Goal: Information Seeking & Learning: Learn about a topic

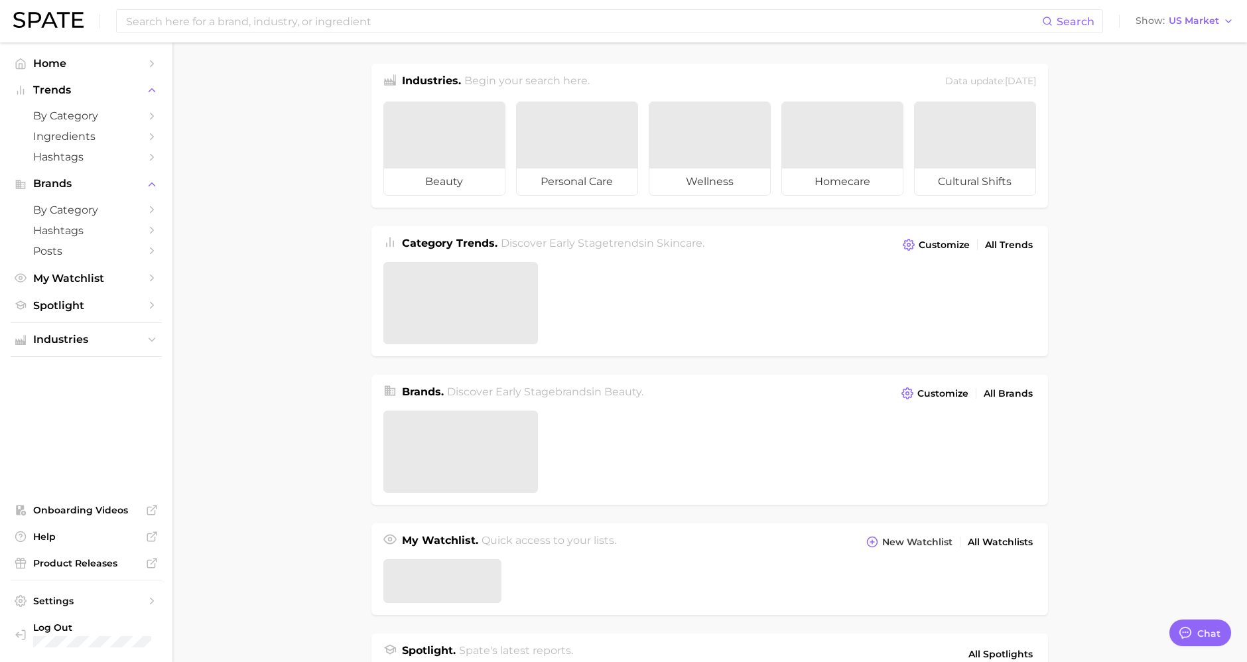
type textarea "x"
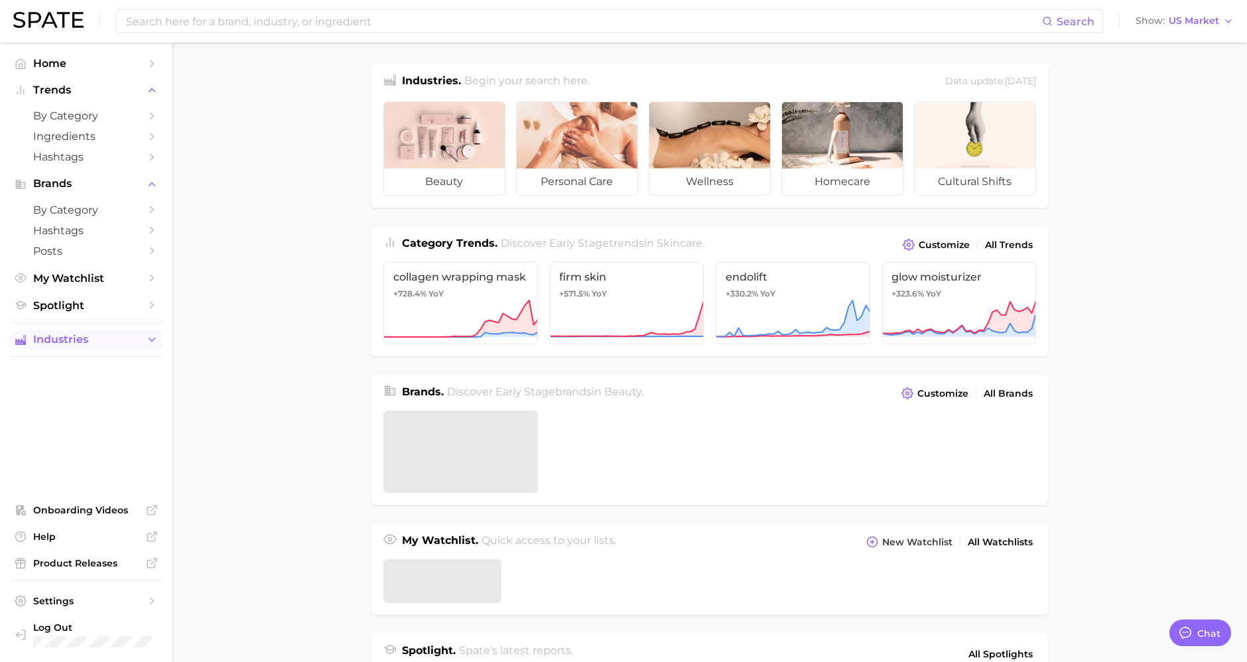
click at [80, 336] on span "Industries" at bounding box center [86, 340] width 106 height 12
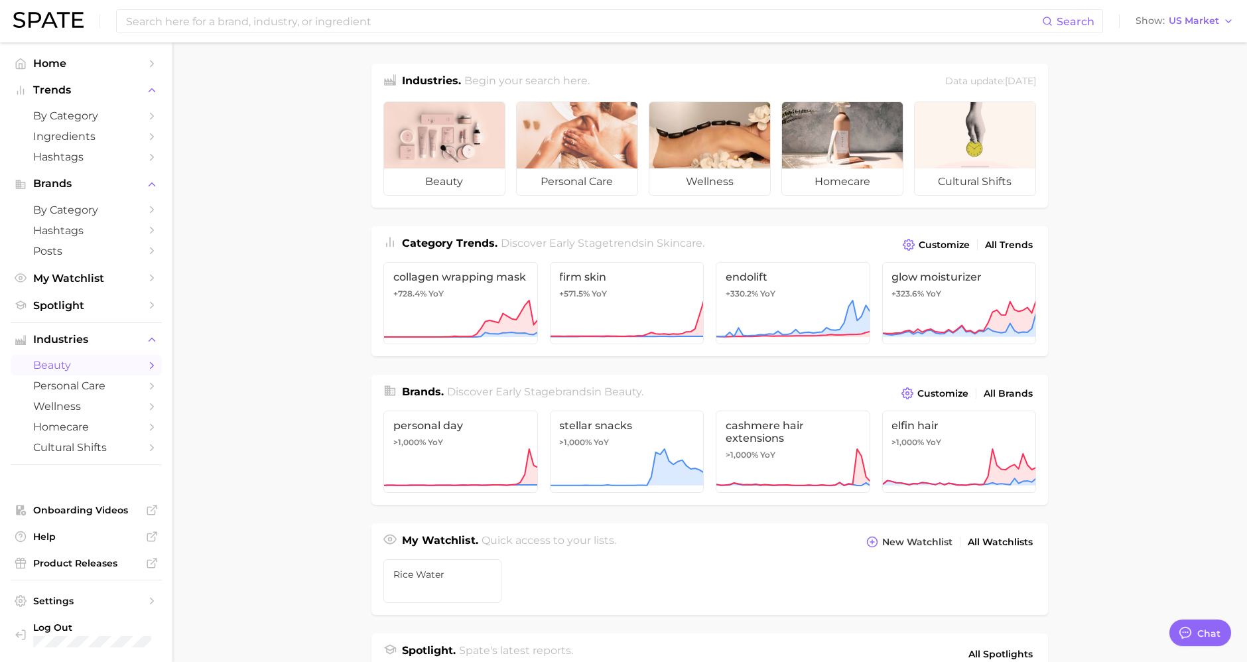
click at [66, 370] on span "beauty" at bounding box center [86, 365] width 106 height 13
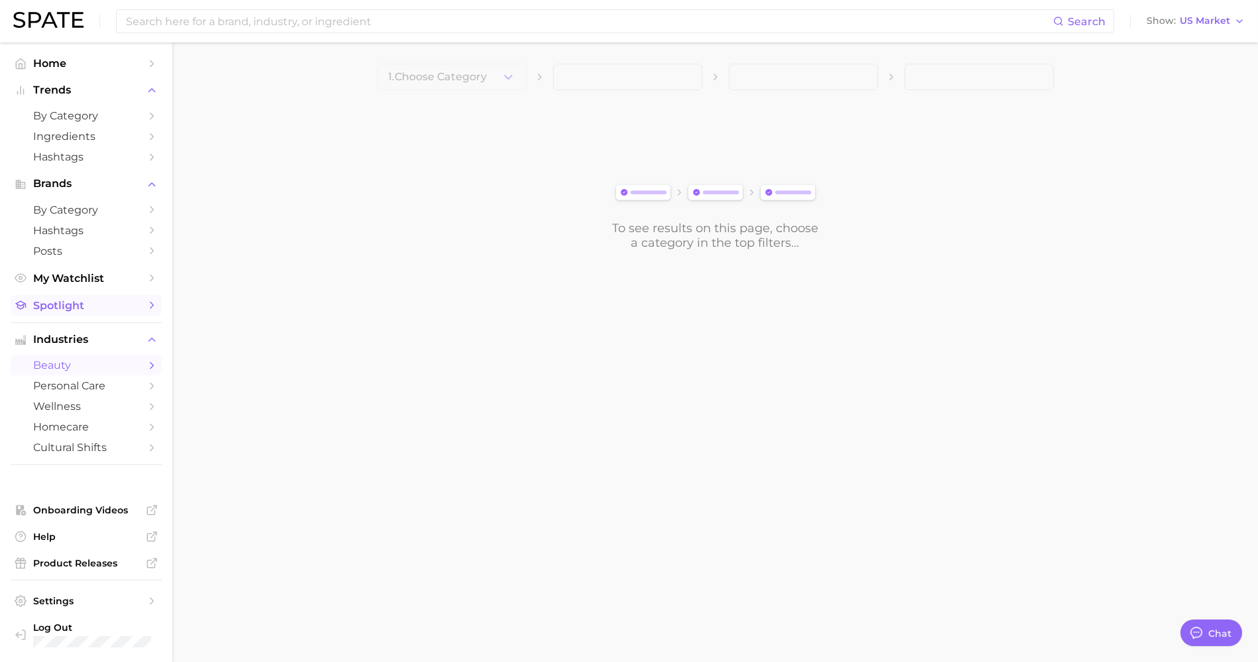
click at [86, 310] on span "Spotlight" at bounding box center [86, 305] width 106 height 13
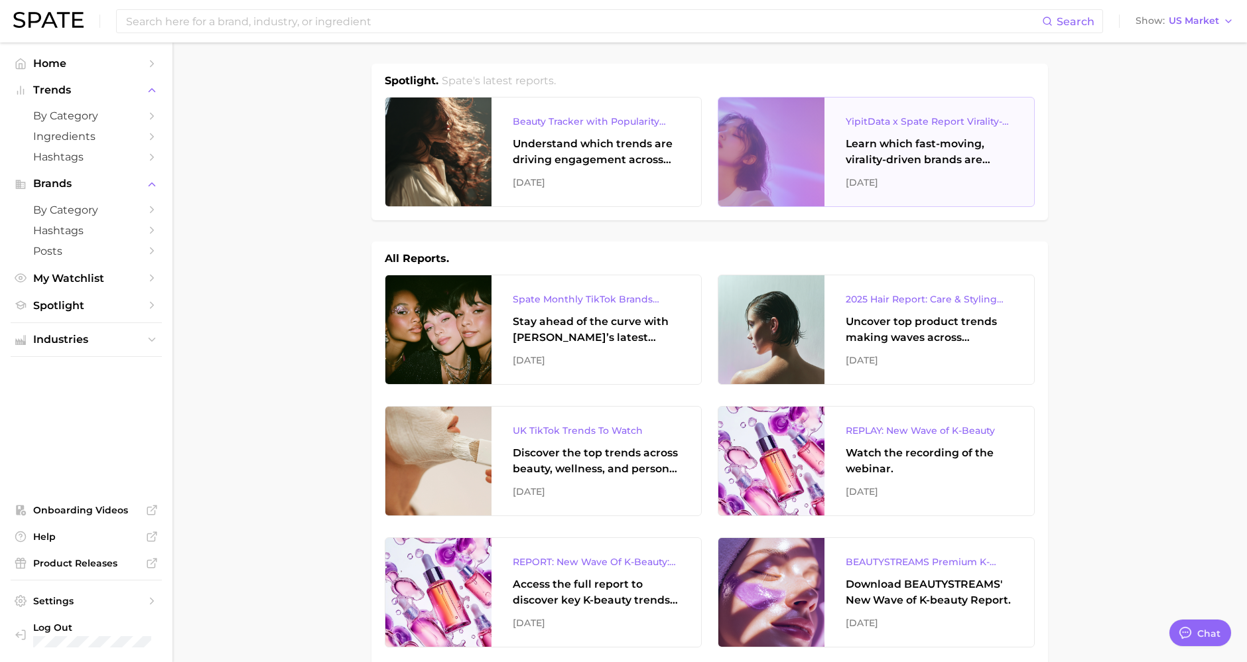
click at [886, 161] on div "Learn which fast-moving, virality-driven brands are leading the pack, the risks…" at bounding box center [929, 152] width 167 height 32
click at [294, 22] on input at bounding box center [583, 21] width 917 height 23
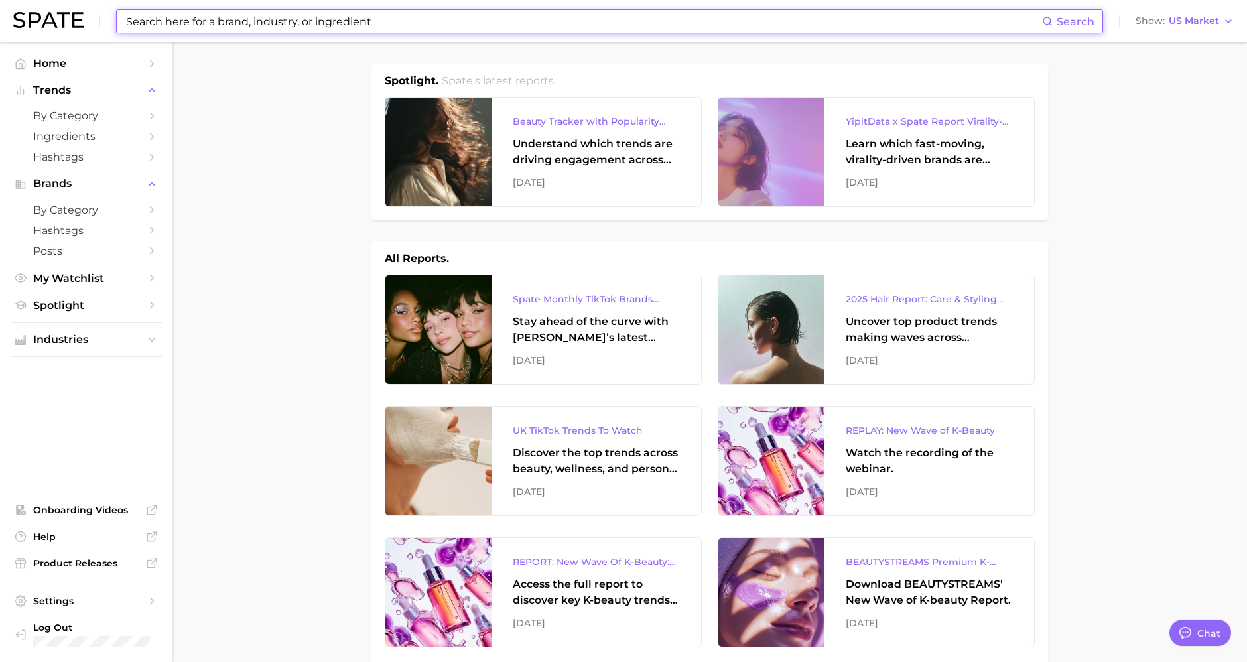
type input "ㄷ"
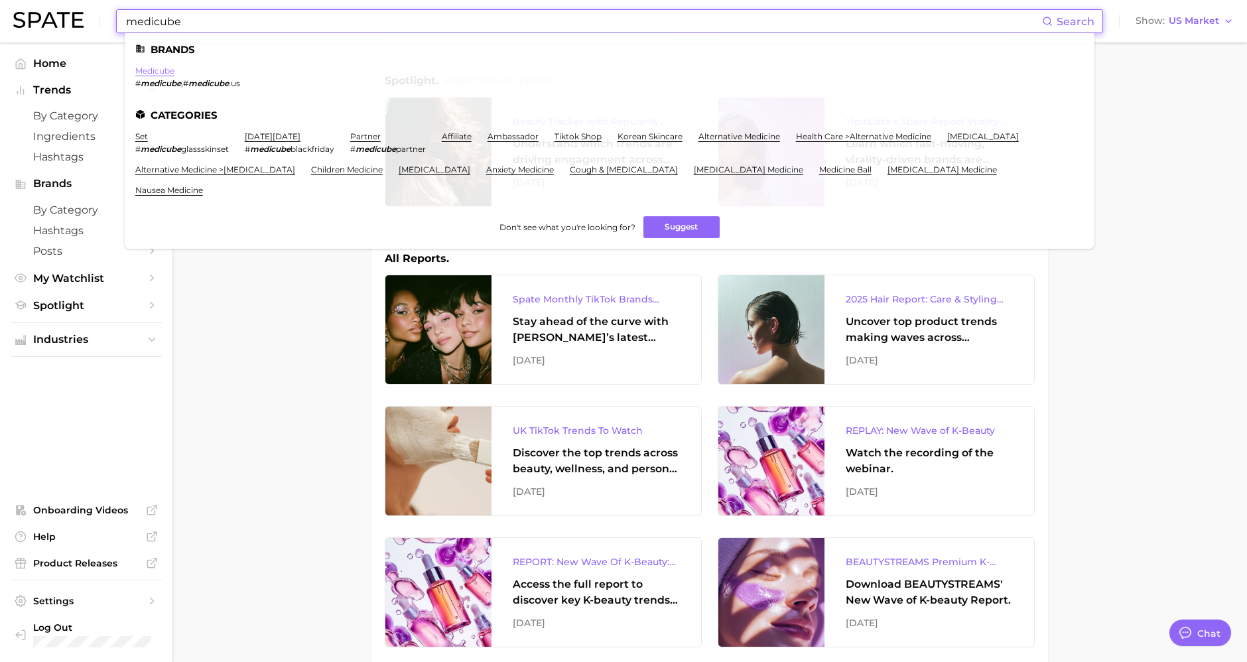
type input "medicube"
click at [170, 71] on link "medicube" at bounding box center [154, 71] width 39 height 10
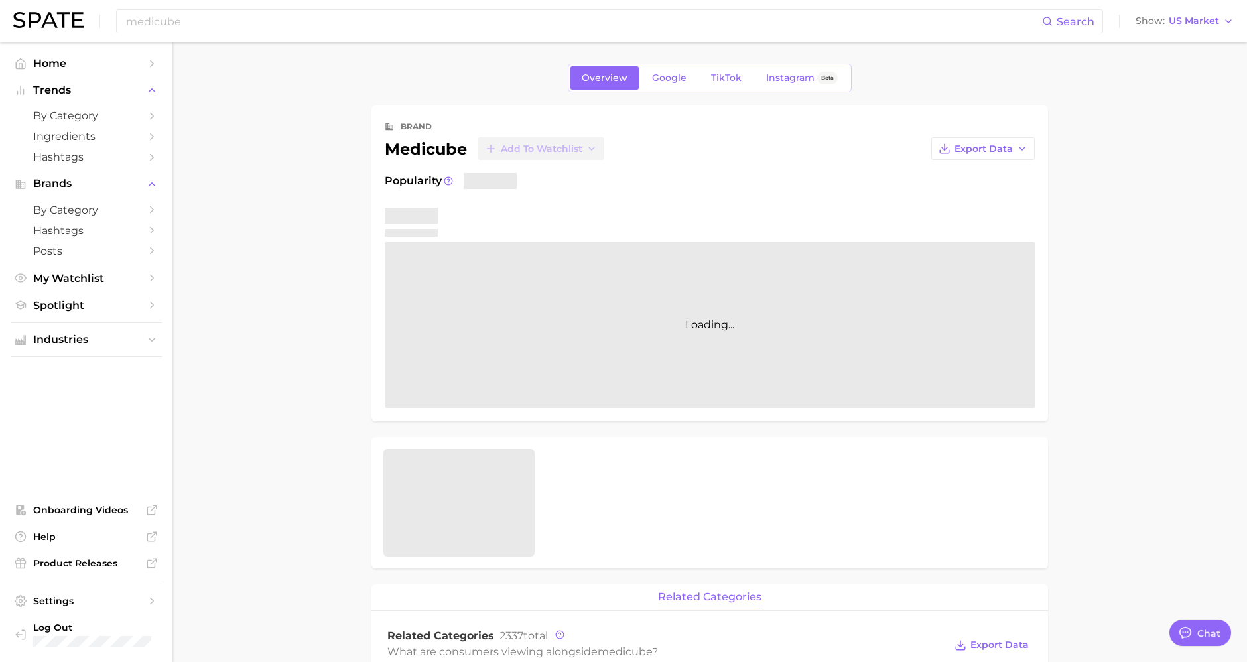
type textarea "x"
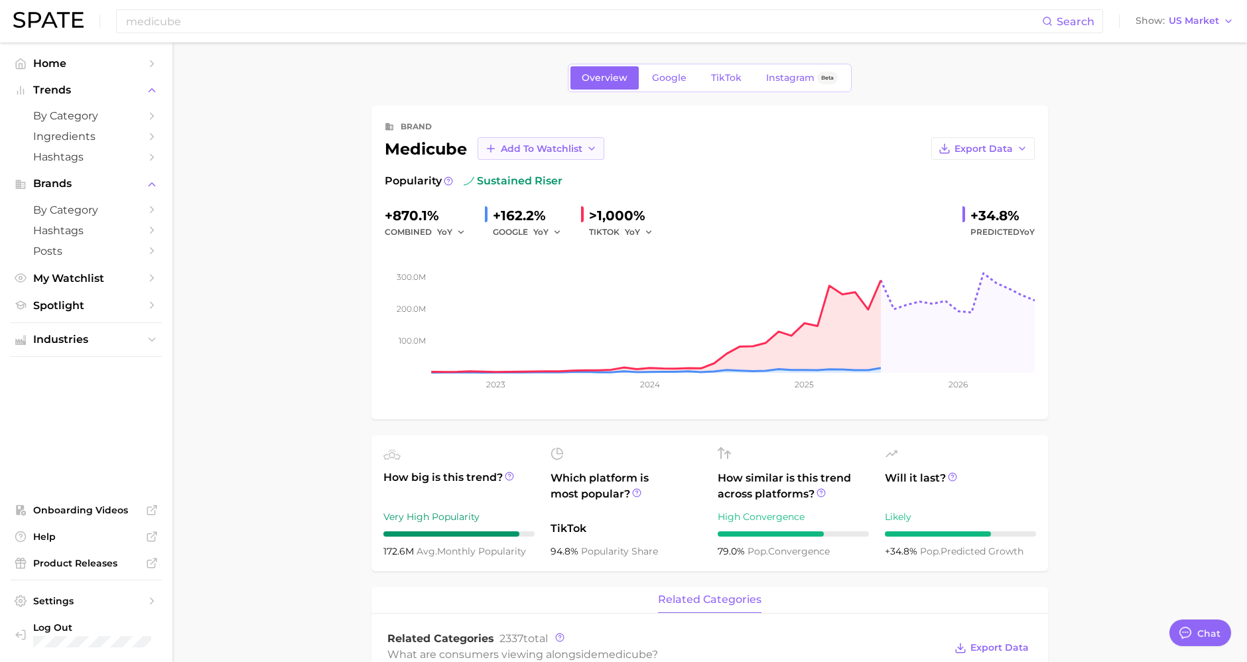
click at [535, 151] on span "Add to Watchlist" at bounding box center [542, 148] width 82 height 11
click at [529, 177] on span "New Watchlist" at bounding box center [535, 173] width 70 height 11
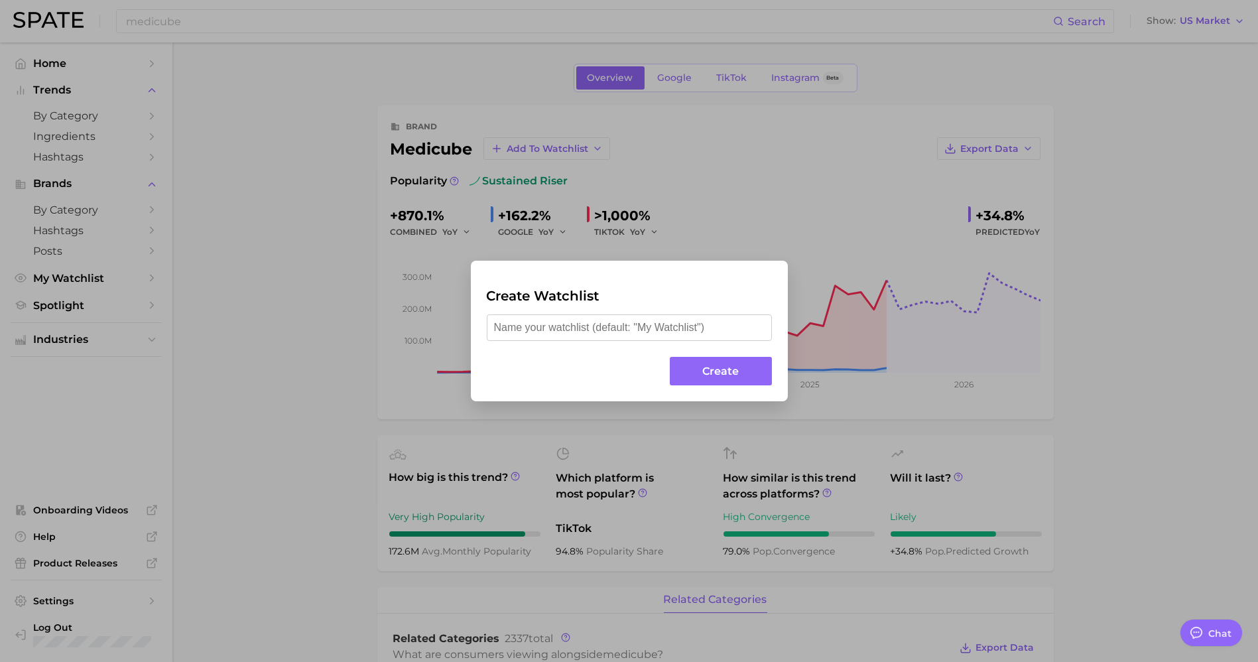
type input "b"
type input "경쟁사 브랜드"
click at [718, 371] on button "Create" at bounding box center [720, 371] width 101 height 29
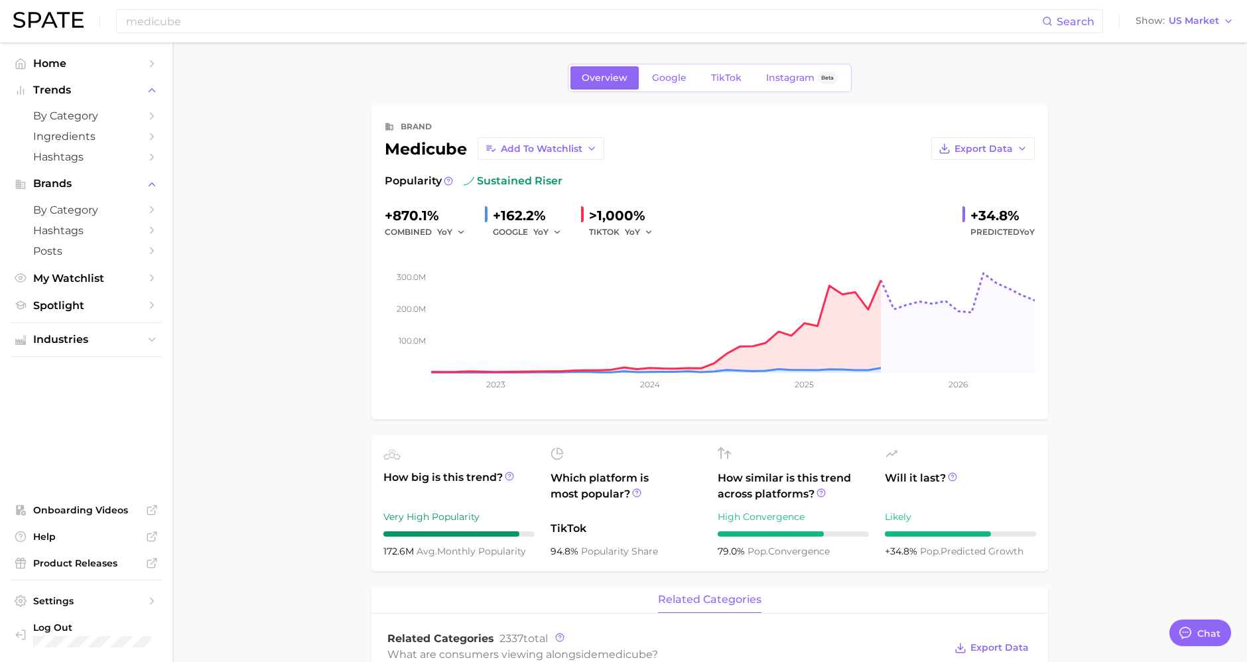
click at [441, 145] on div "medicube Add to Watchlist" at bounding box center [495, 148] width 220 height 23
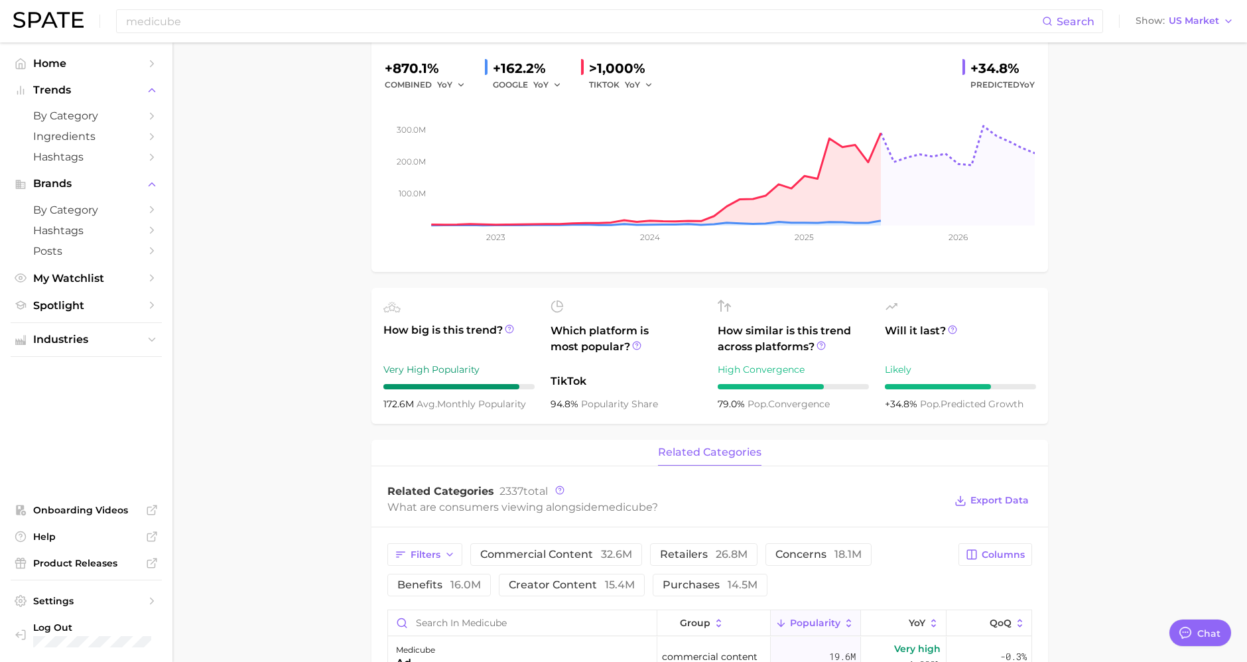
scroll to position [294, 0]
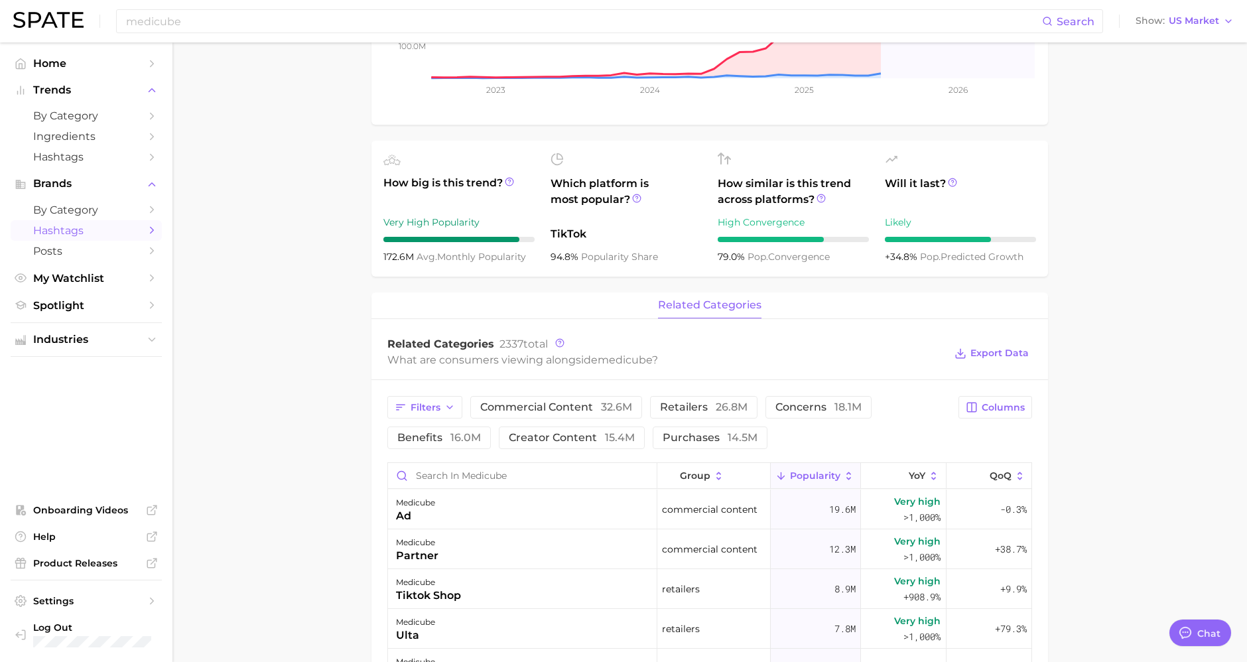
click at [80, 227] on span "Hashtags" at bounding box center [86, 230] width 106 height 13
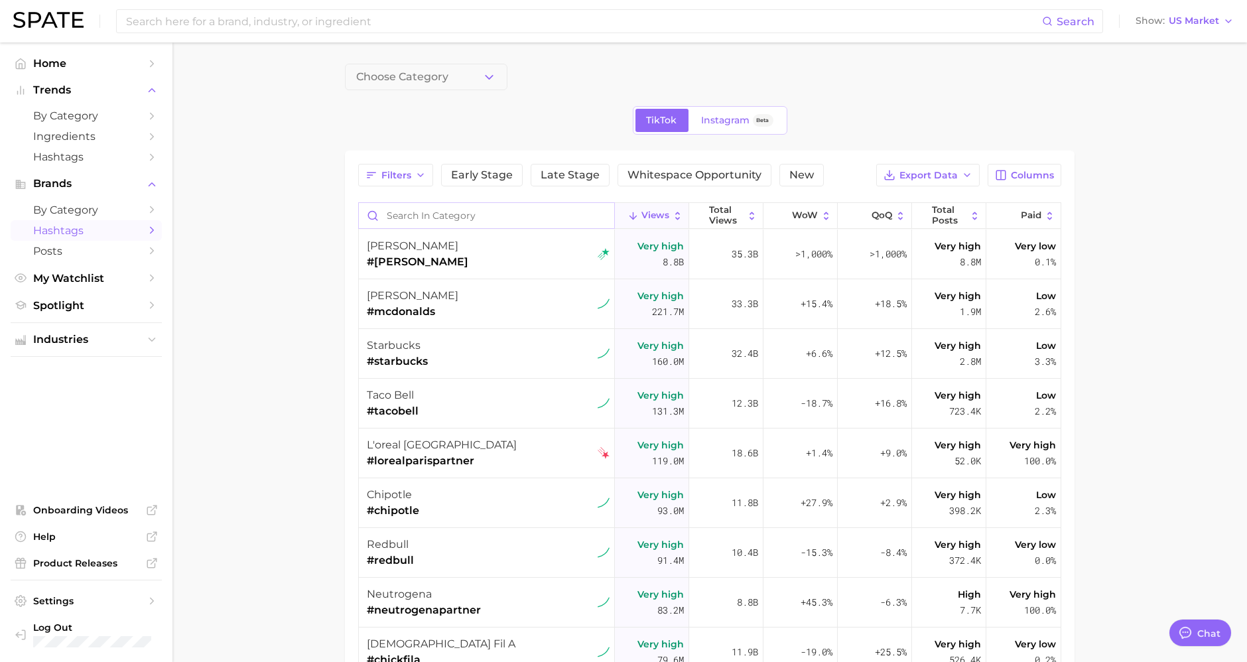
drag, startPoint x: 395, startPoint y: 205, endPoint x: 409, endPoint y: 214, distance: 16.9
click at [396, 206] on input "Search in category" at bounding box center [486, 215] width 255 height 25
type input "ㅡ"
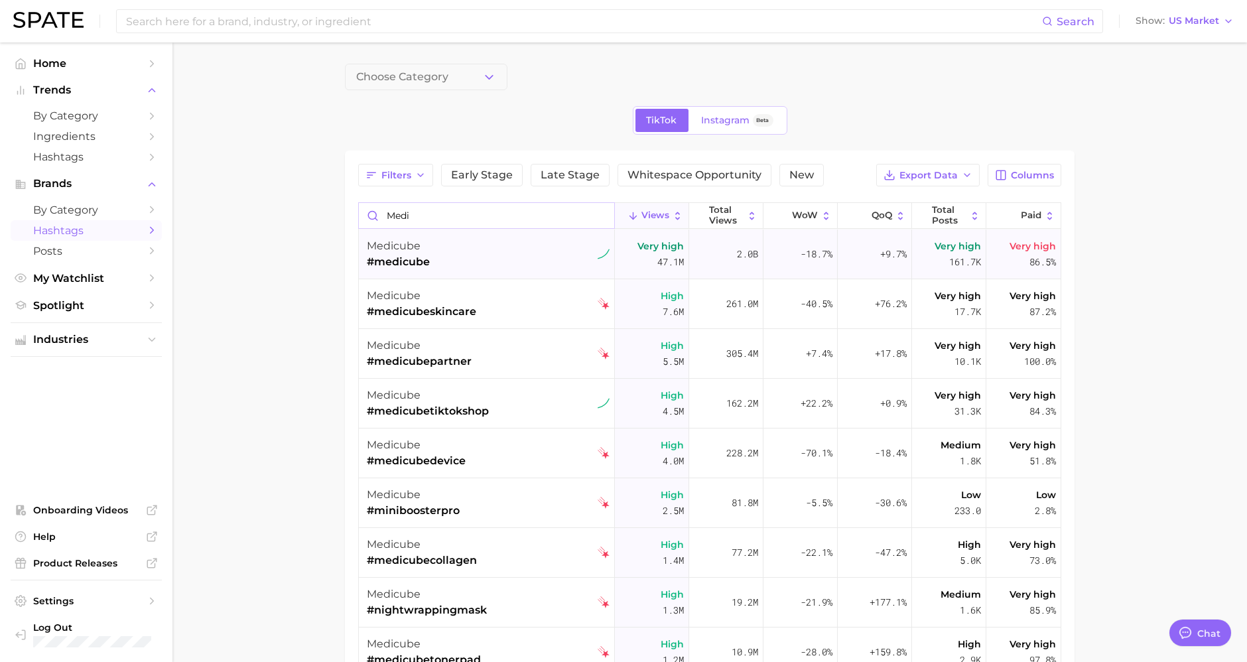
type input "medi"
click at [445, 257] on div "medicube #medicube" at bounding box center [488, 254] width 243 height 50
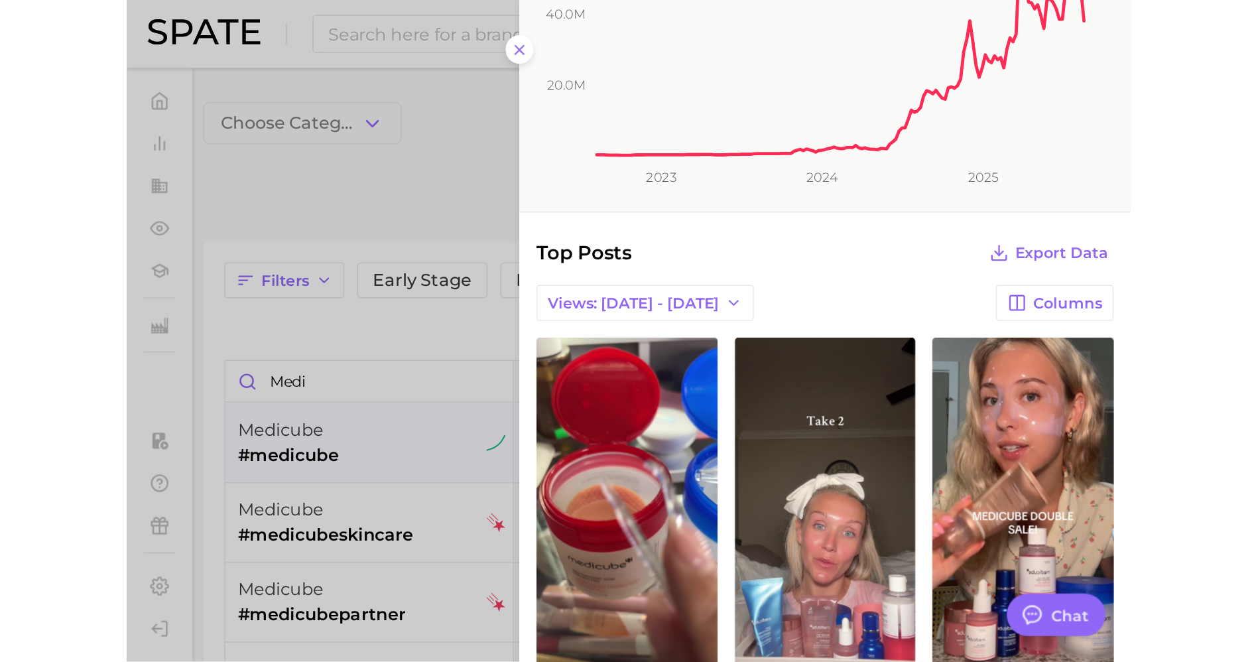
scroll to position [147, 0]
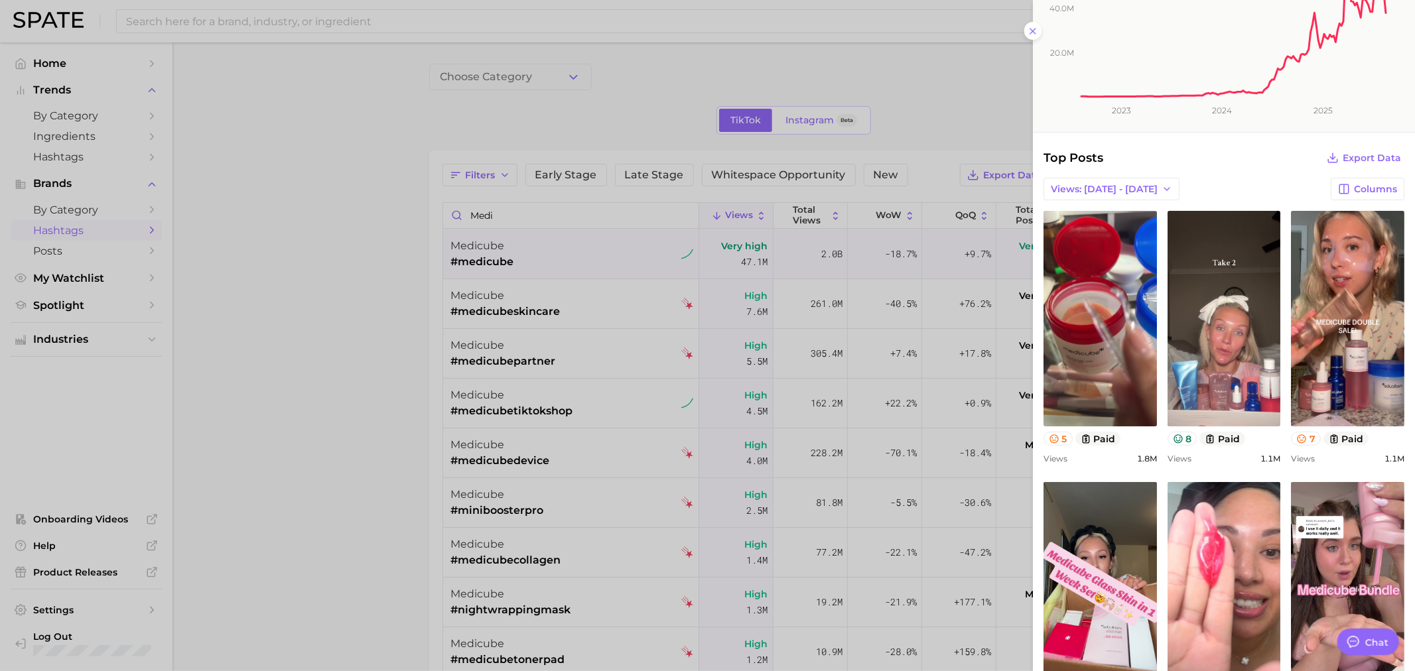
type textarea "x"
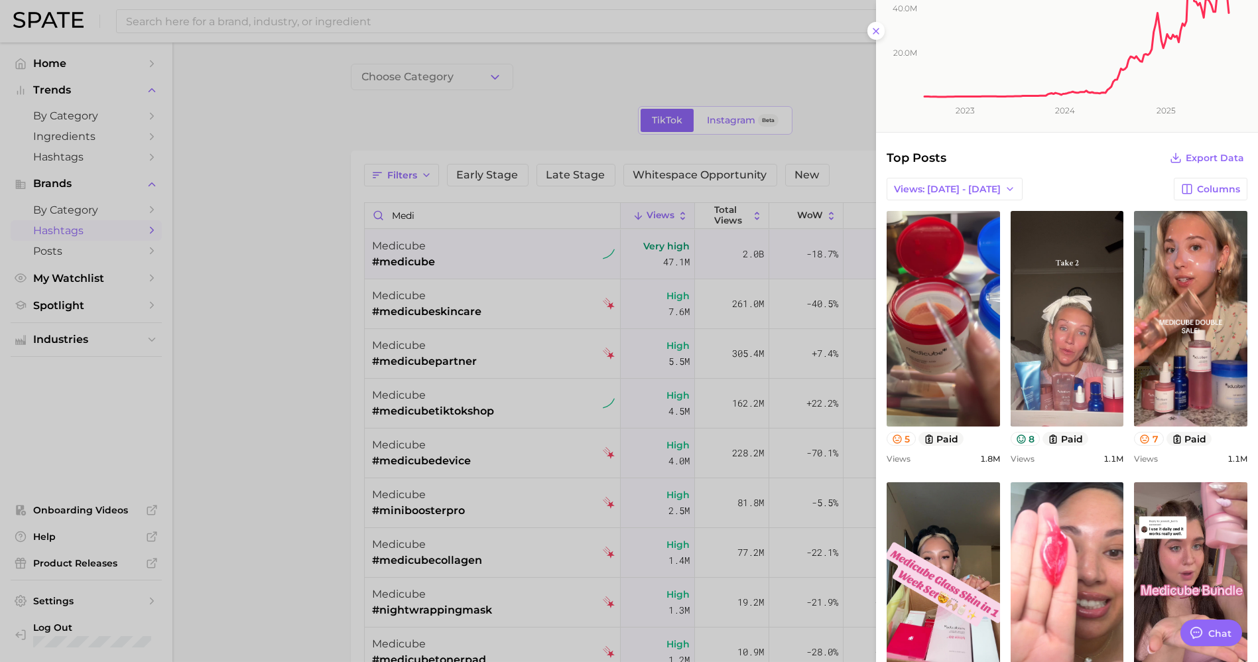
scroll to position [0, 0]
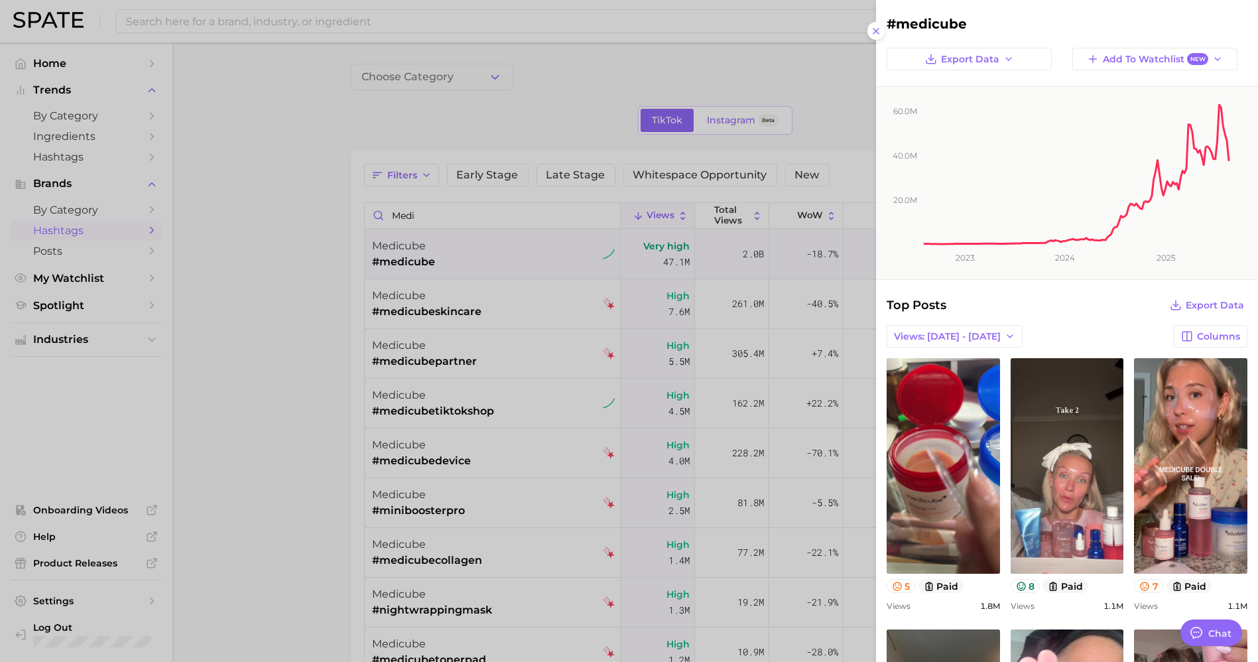
click at [946, 349] on div "Top Posts Export Data Views: [DATE] - [DATE] Columns view post on TikTok 5 paid…" at bounding box center [1067, 603] width 361 height 615
click at [944, 348] on div "Top Posts Export Data Views: [DATE] - [DATE] Columns view post on TikTok 5 paid…" at bounding box center [1067, 603] width 361 height 615
click at [947, 340] on span "Views: [DATE] - [DATE]" at bounding box center [947, 336] width 107 height 11
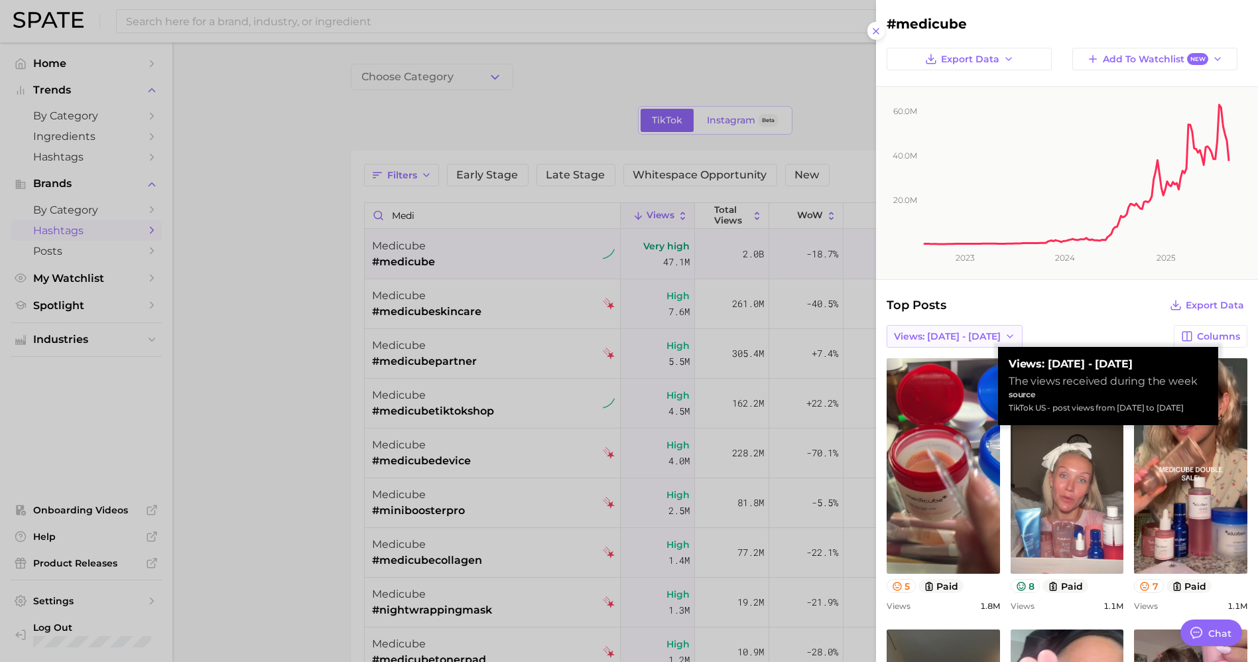
click at [947, 340] on span "Views: [DATE] - [DATE]" at bounding box center [947, 336] width 107 height 11
click at [922, 400] on button "Total Views" at bounding box center [950, 409] width 146 height 24
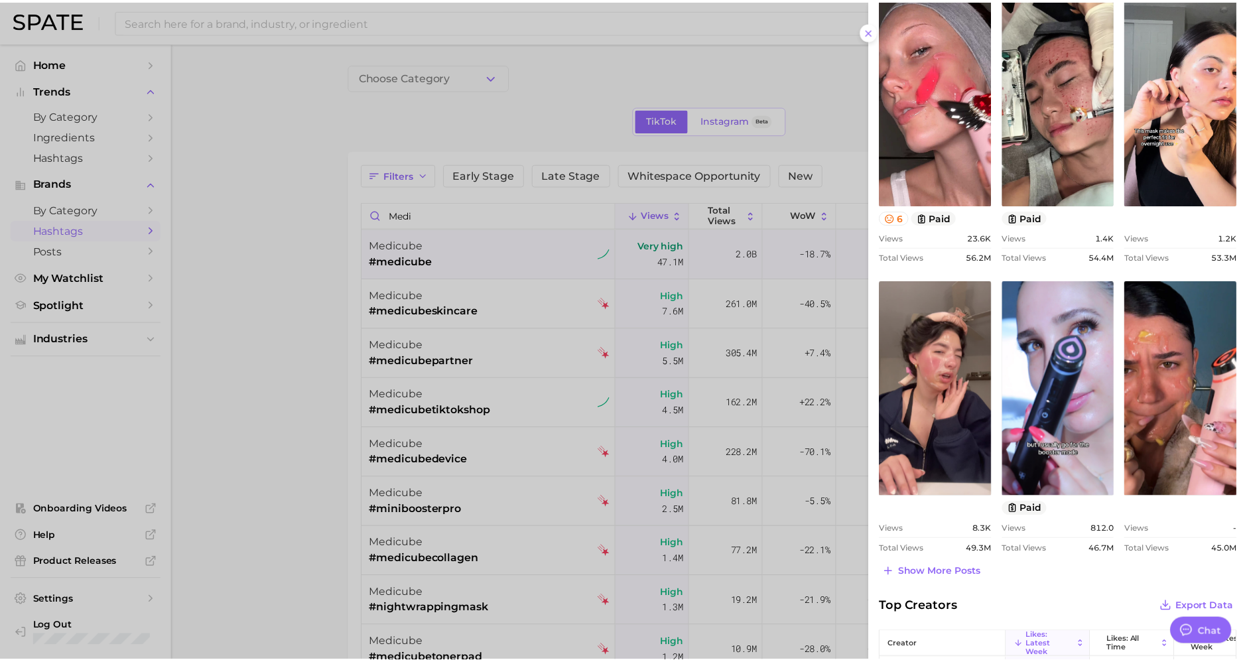
scroll to position [147, 0]
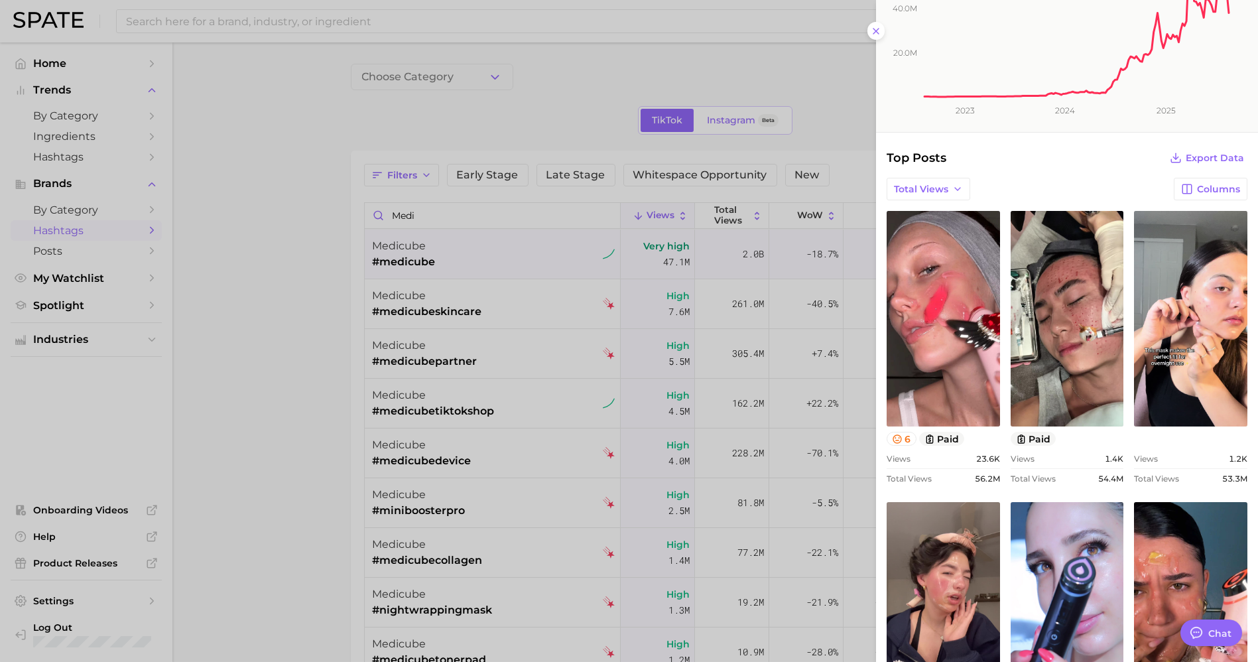
click at [289, 100] on div at bounding box center [629, 331] width 1258 height 662
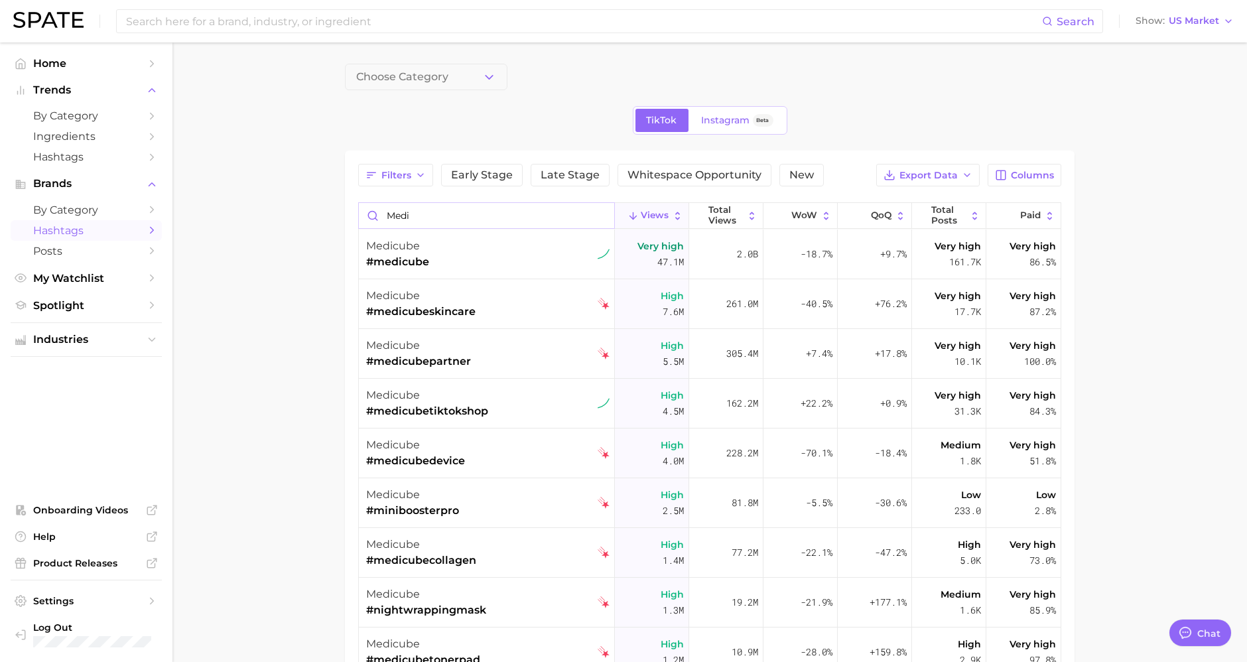
drag, startPoint x: 425, startPoint y: 212, endPoint x: 383, endPoint y: 212, distance: 41.8
click at [377, 217] on input "medi" at bounding box center [486, 215] width 255 height 25
type input "ㅁ"
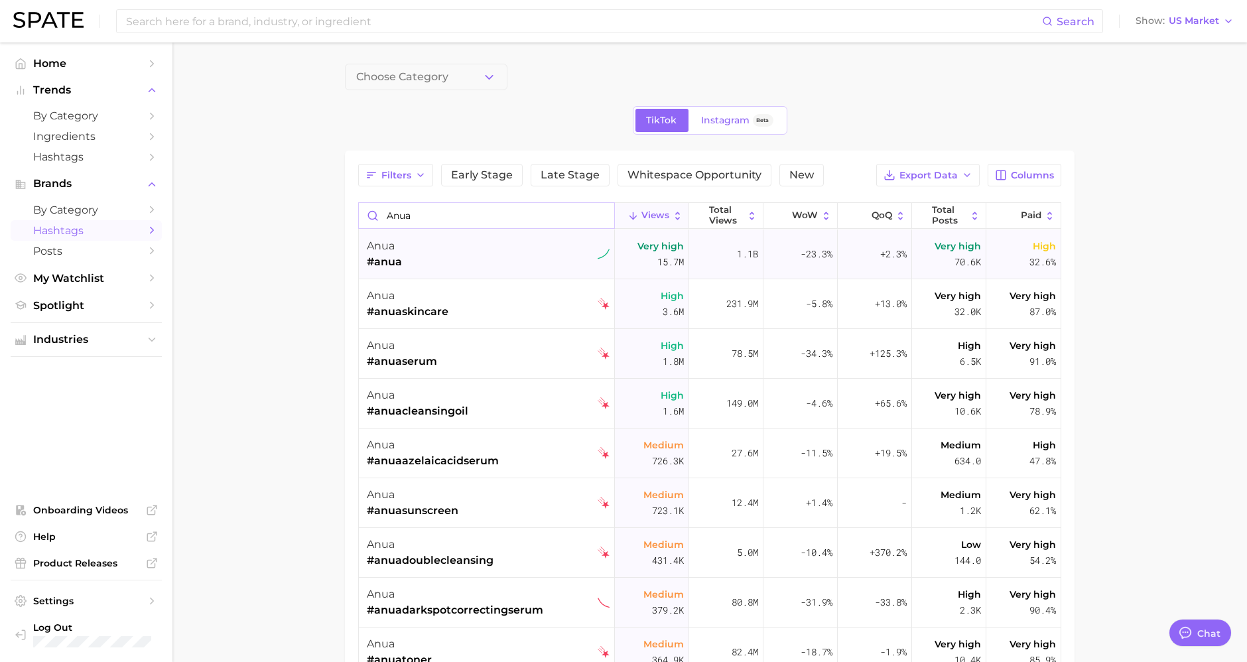
type input "anua"
click at [472, 265] on div "anua #anua" at bounding box center [488, 254] width 243 height 50
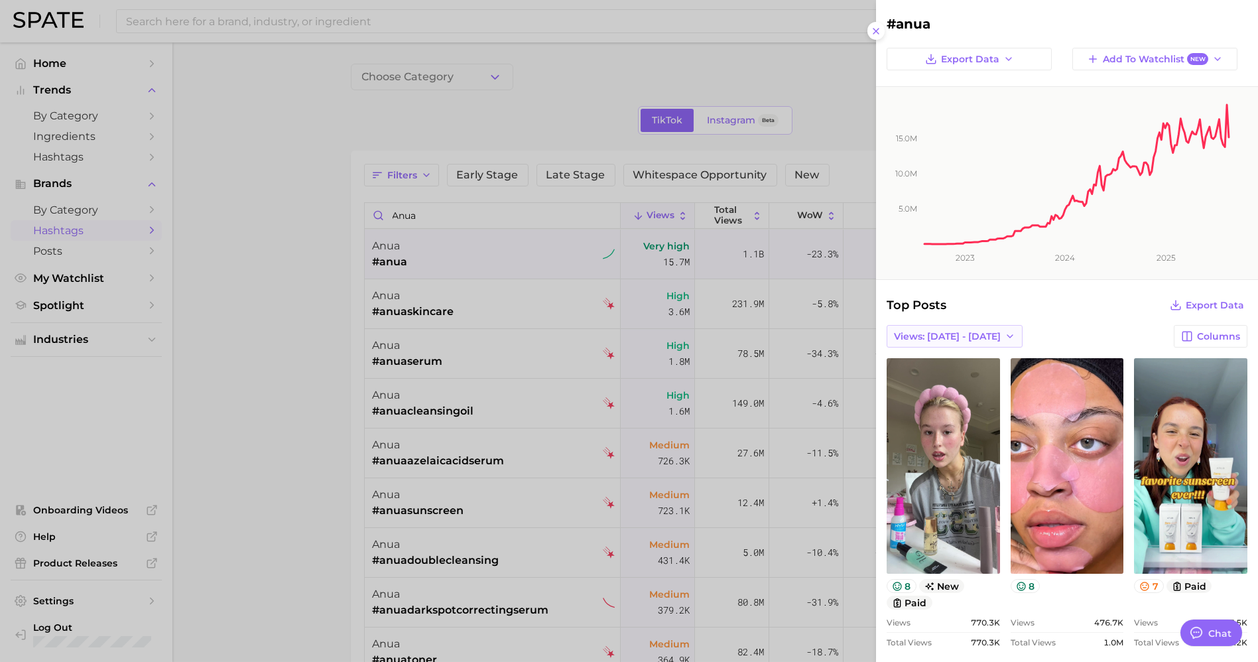
click at [977, 340] on button "Views: [DATE] - [DATE]" at bounding box center [955, 336] width 136 height 23
click at [941, 401] on button "Total Views" at bounding box center [950, 409] width 146 height 24
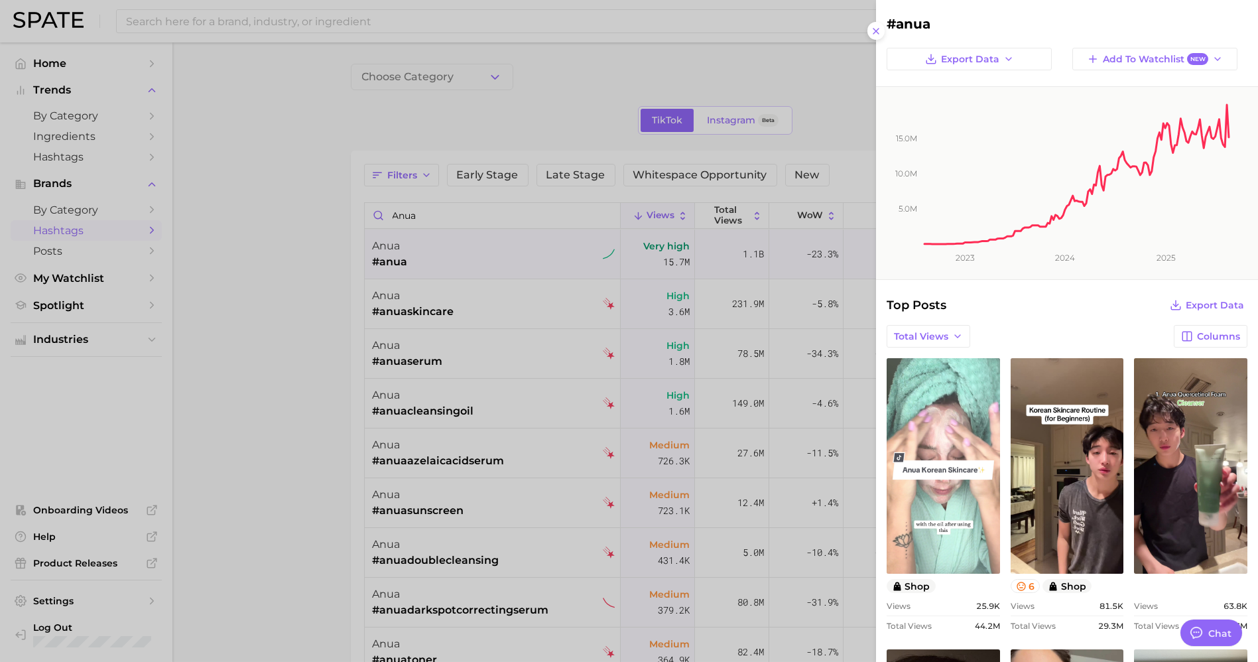
click at [945, 438] on link "view post on TikTok" at bounding box center [943, 466] width 113 height 216
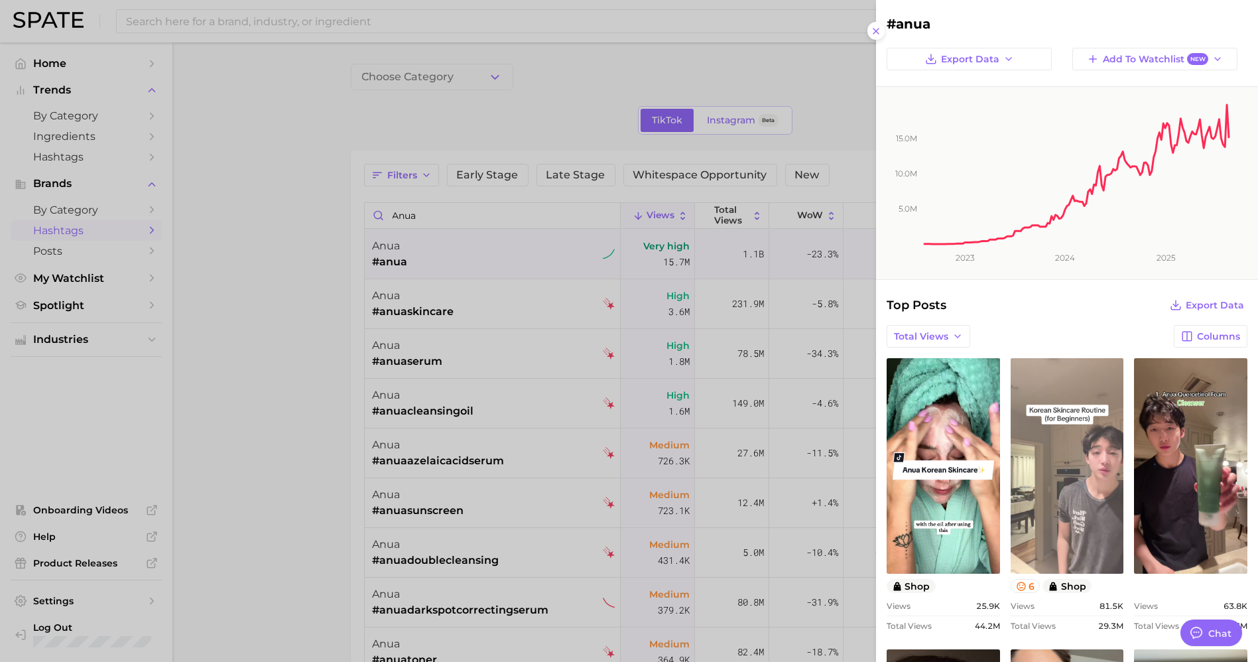
click at [1080, 450] on link "view post on TikTok" at bounding box center [1067, 466] width 113 height 216
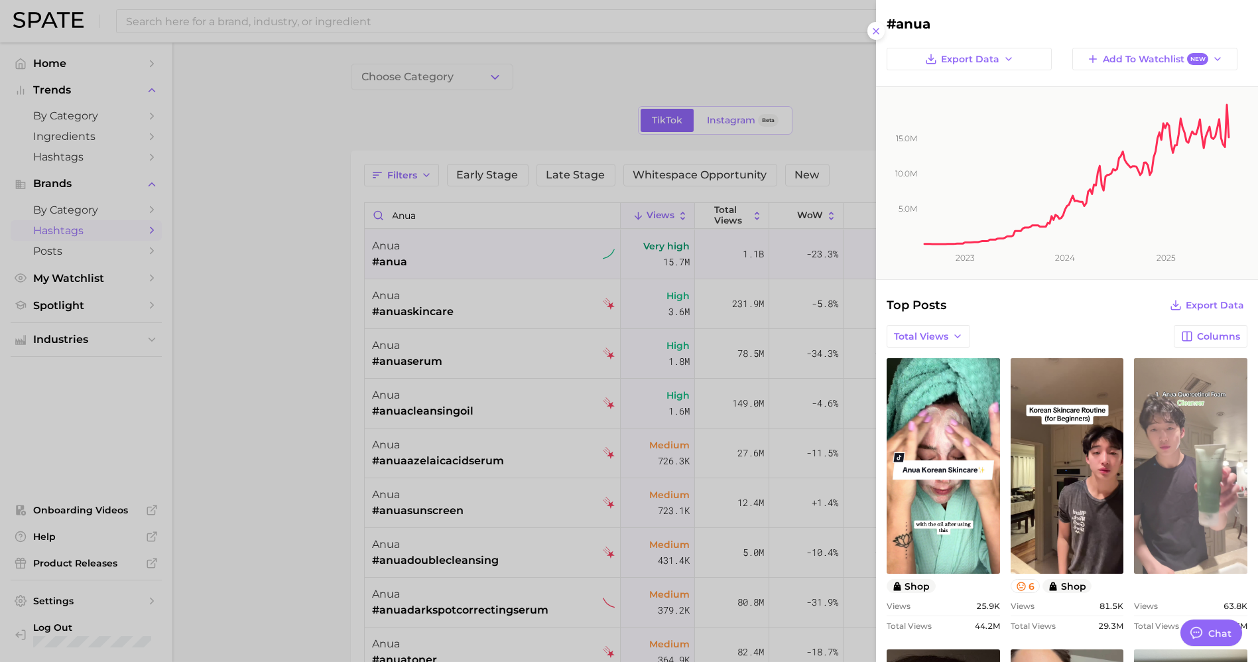
scroll to position [294, 0]
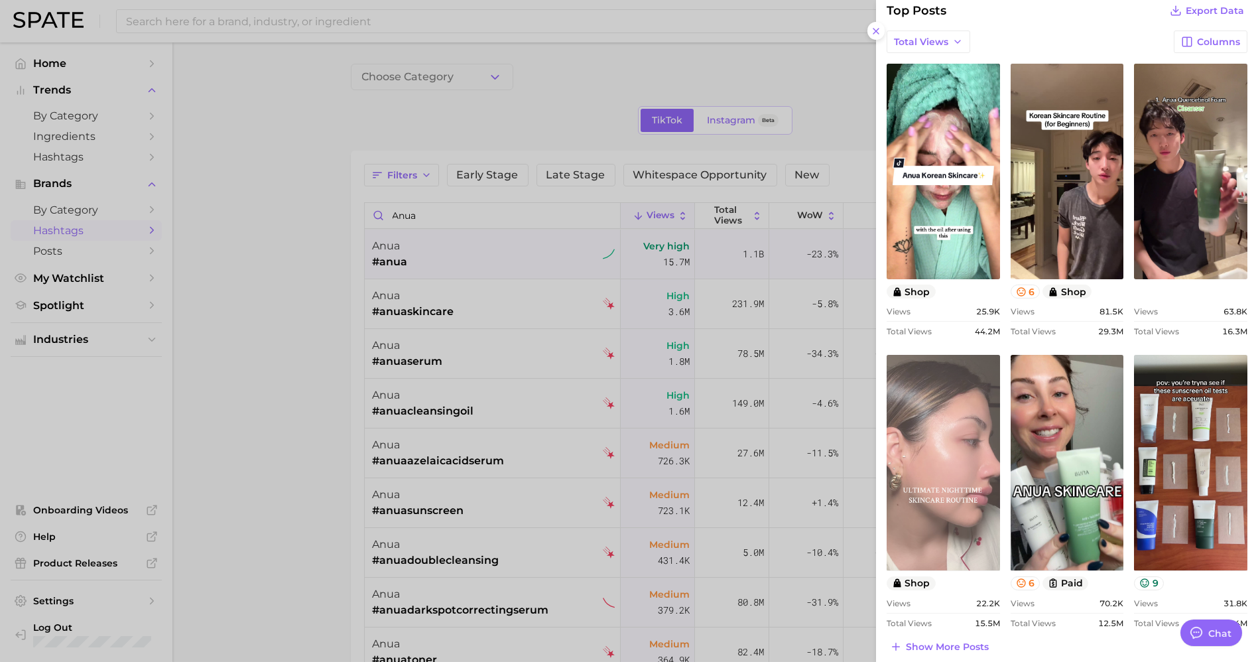
click at [964, 461] on link "view post on TikTok" at bounding box center [943, 463] width 113 height 216
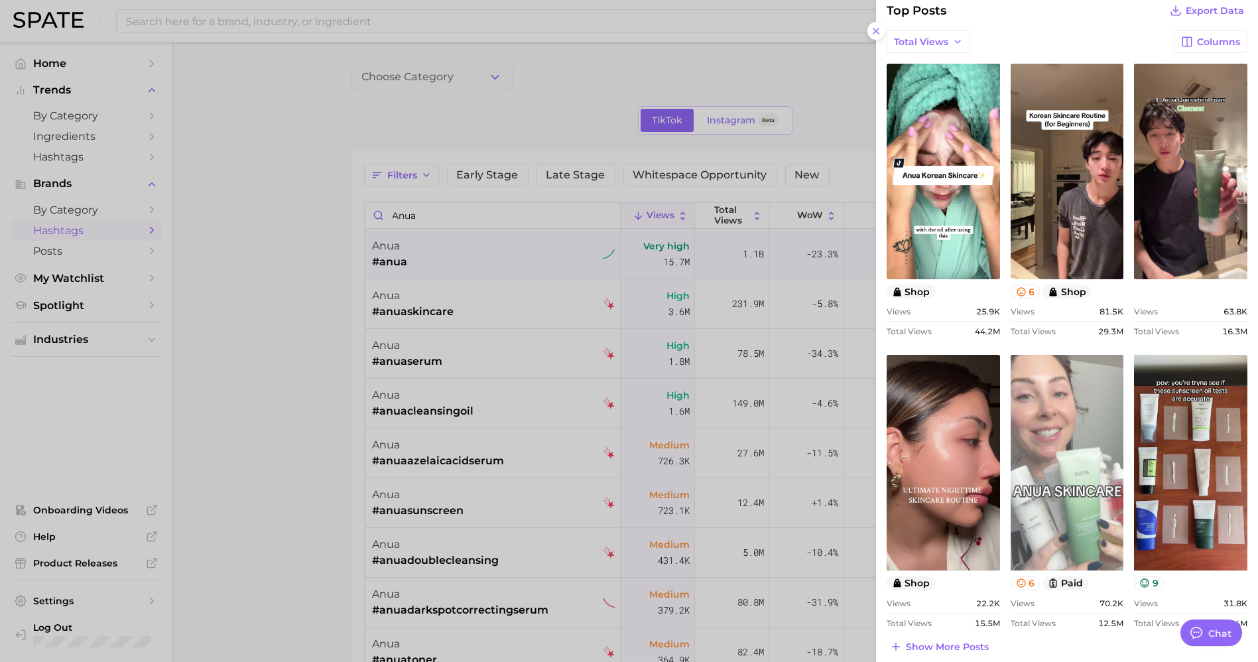
click at [1092, 509] on link "view post on TikTok" at bounding box center [1067, 463] width 113 height 216
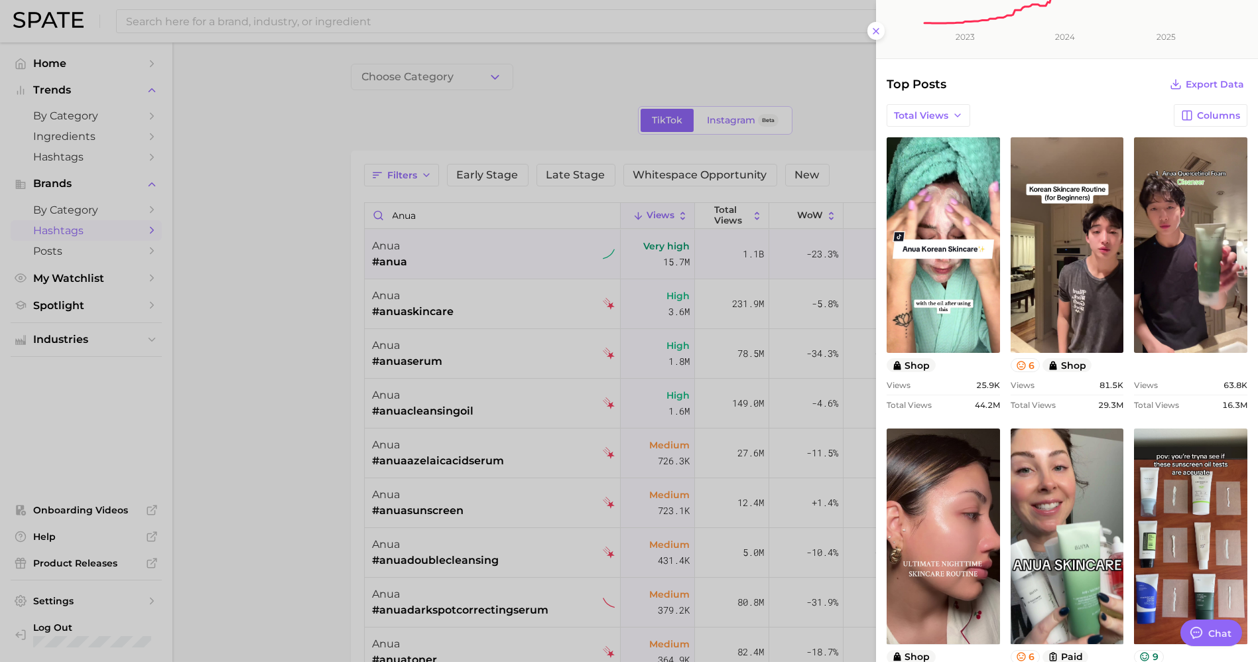
scroll to position [368, 0]
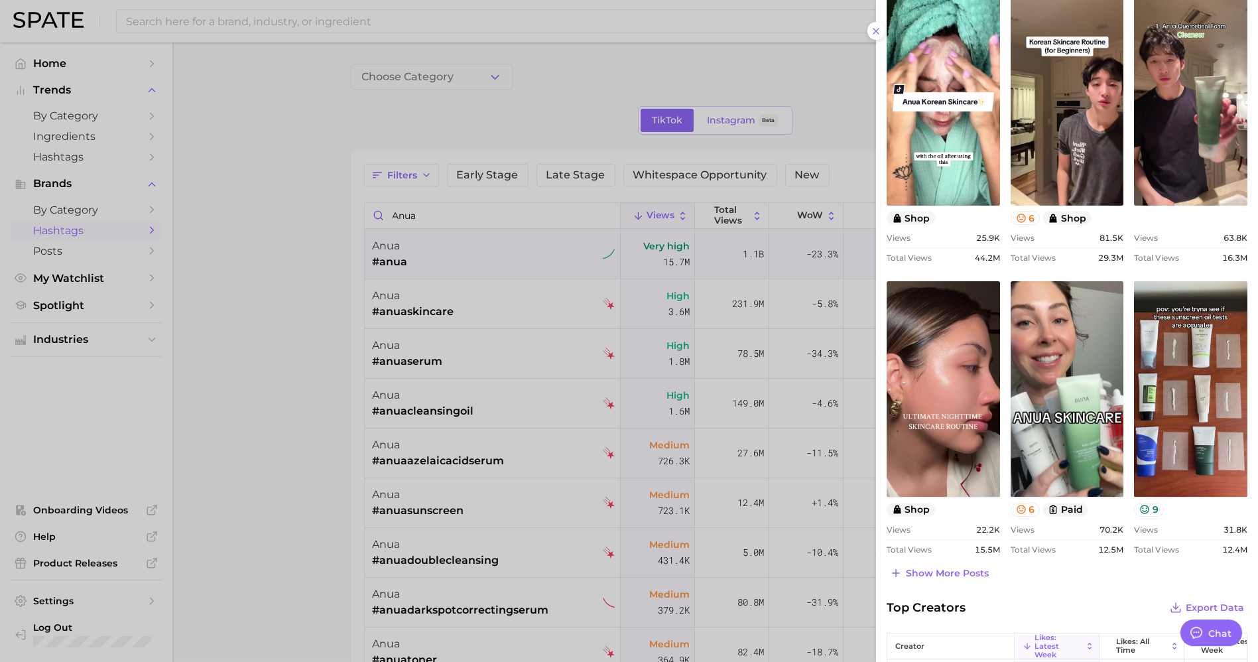
click at [947, 588] on div "#anua Export Data Add to Watchlist New 5.0m 10.0m 15.0m 2023 2024 2025 Top Post…" at bounding box center [1067, 267] width 382 height 1271
click at [948, 580] on button "Show more posts" at bounding box center [939, 573] width 105 height 19
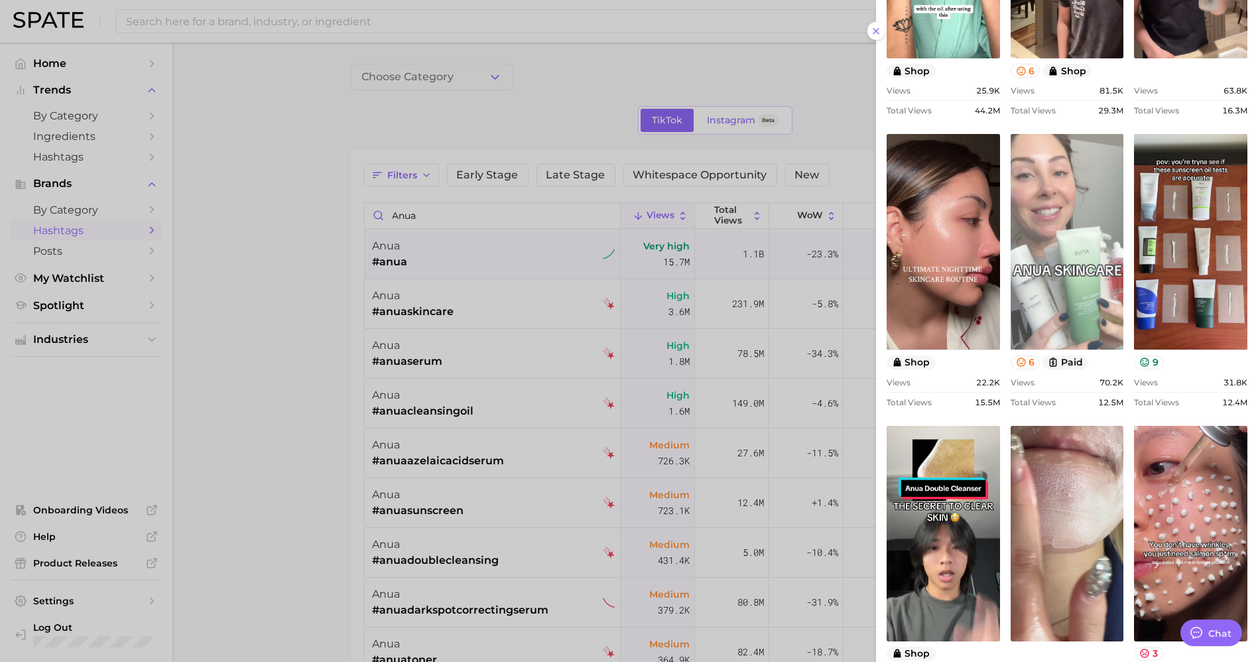
scroll to position [589, 0]
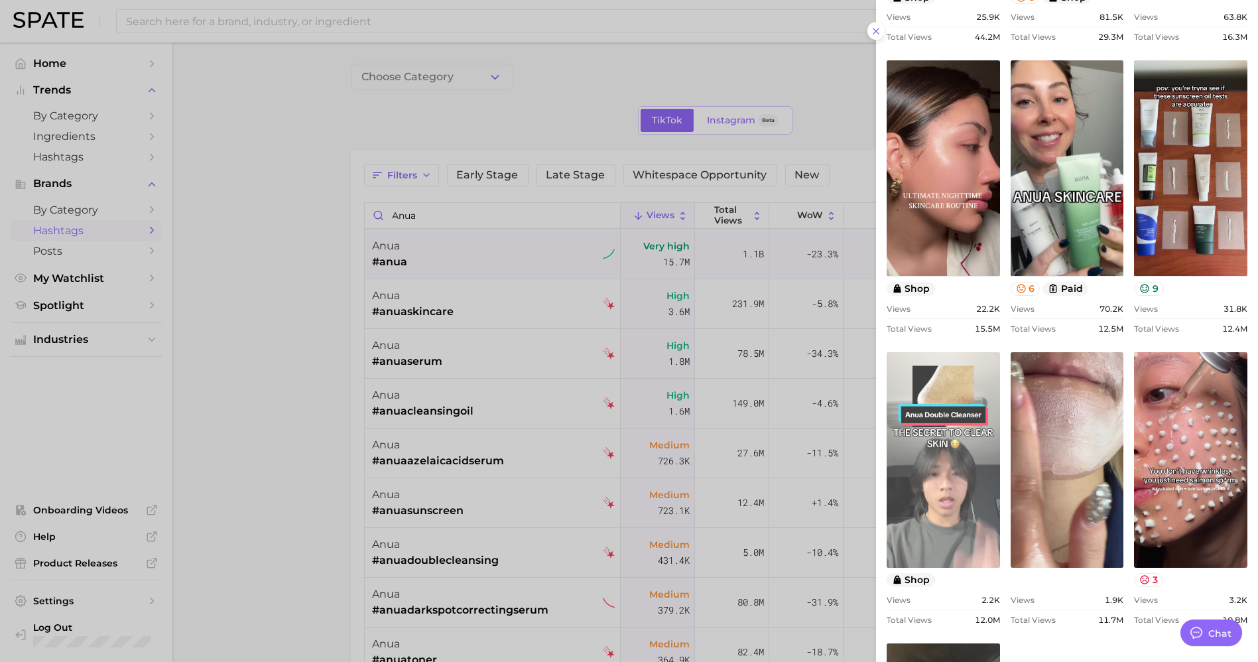
click at [961, 454] on link "view post on TikTok" at bounding box center [943, 460] width 113 height 216
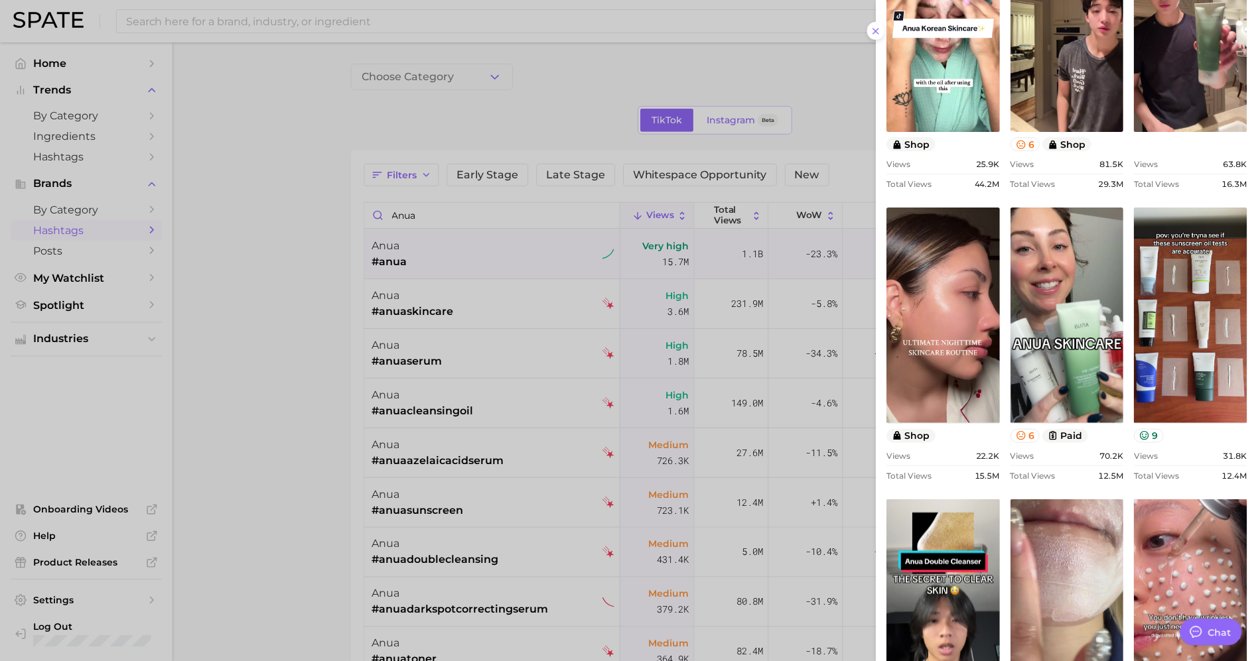
scroll to position [368, 0]
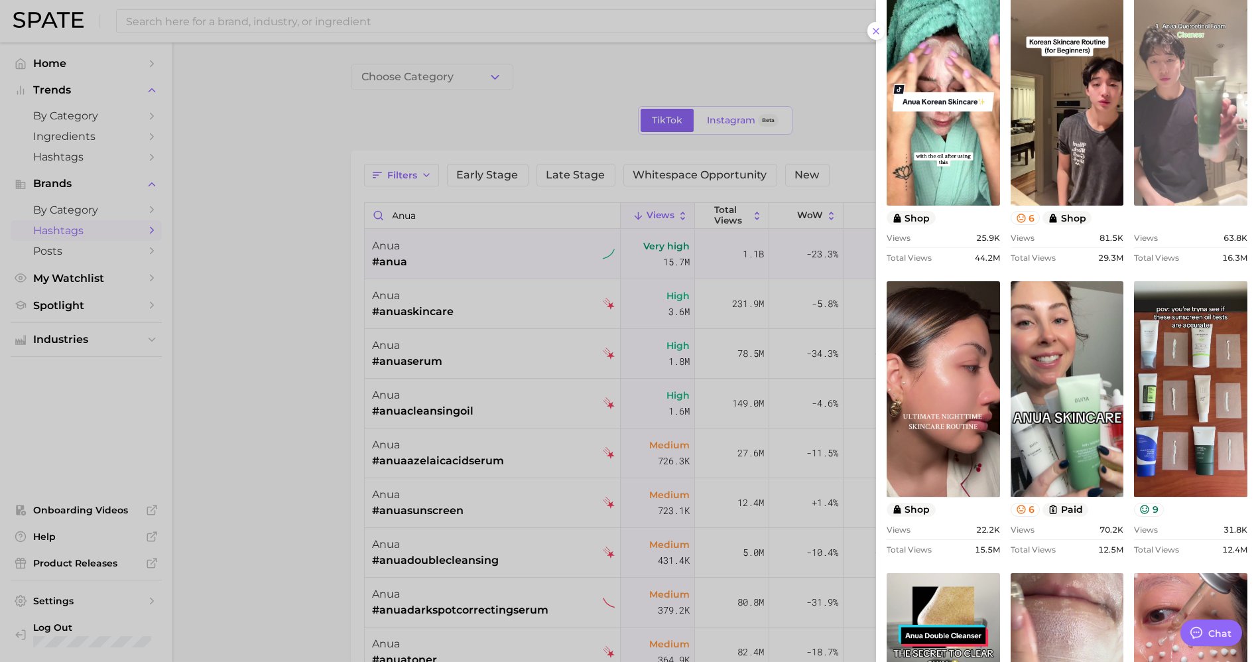
click at [1147, 116] on link "view post on TikTok" at bounding box center [1190, 98] width 113 height 216
type textarea "x"
